Goal: Information Seeking & Learning: Learn about a topic

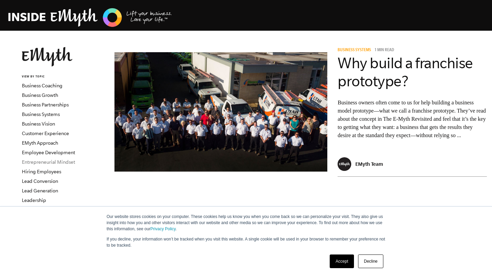
click at [45, 161] on link "Entrepreneurial Mindset" at bounding box center [48, 161] width 53 height 5
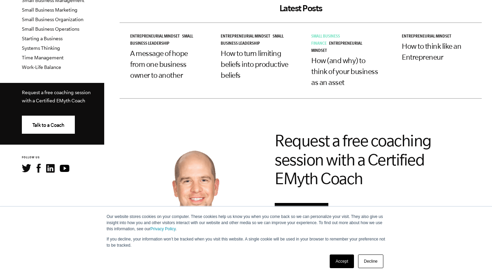
scroll to position [258, 0]
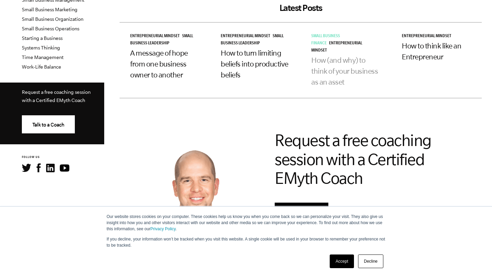
click at [330, 72] on link "How (and why) to think of your business as an asset" at bounding box center [344, 71] width 67 height 30
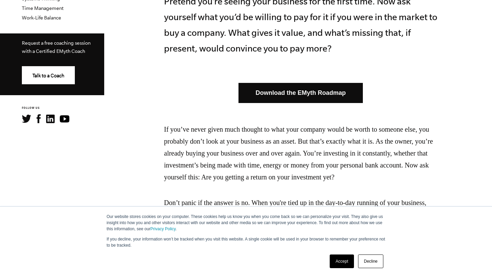
scroll to position [291, 0]
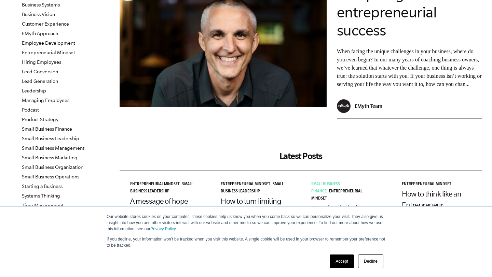
scroll to position [110, 0]
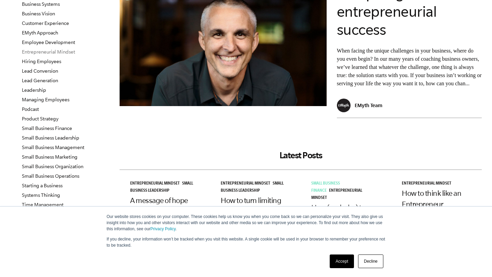
click at [67, 53] on link "Entrepreneurial Mindset" at bounding box center [48, 51] width 53 height 5
